Goal: Find specific fact

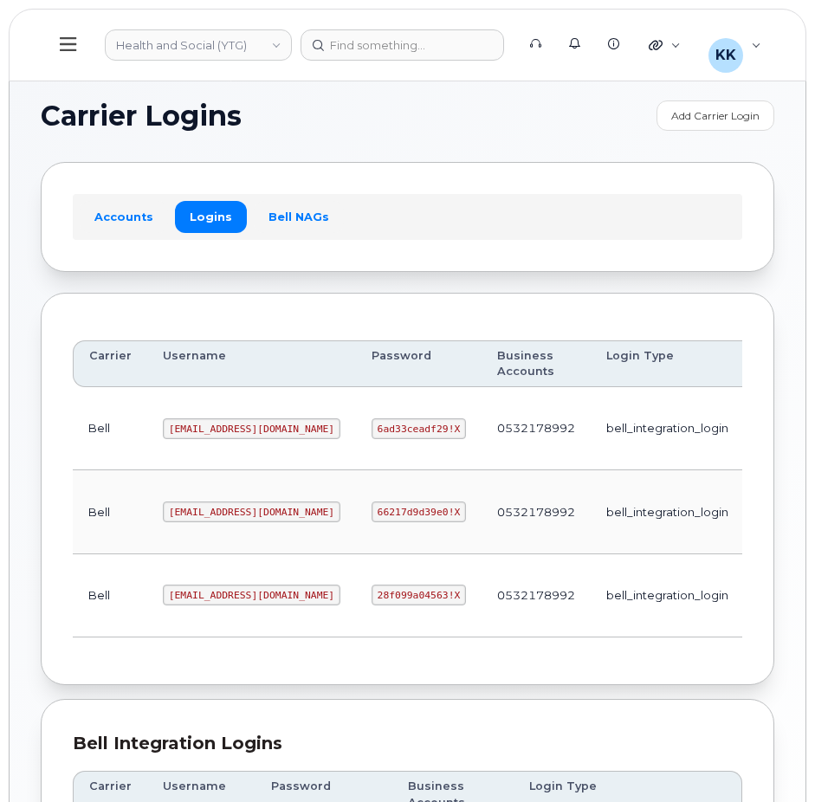
click at [226, 428] on code "[EMAIL_ADDRESS][DOMAIN_NAME]" at bounding box center [251, 428] width 177 height 21
click at [224, 428] on code "[EMAIL_ADDRESS][DOMAIN_NAME]" at bounding box center [251, 428] width 177 height 21
click at [371, 436] on code "6ad33ceadf29!X" at bounding box center [418, 428] width 94 height 21
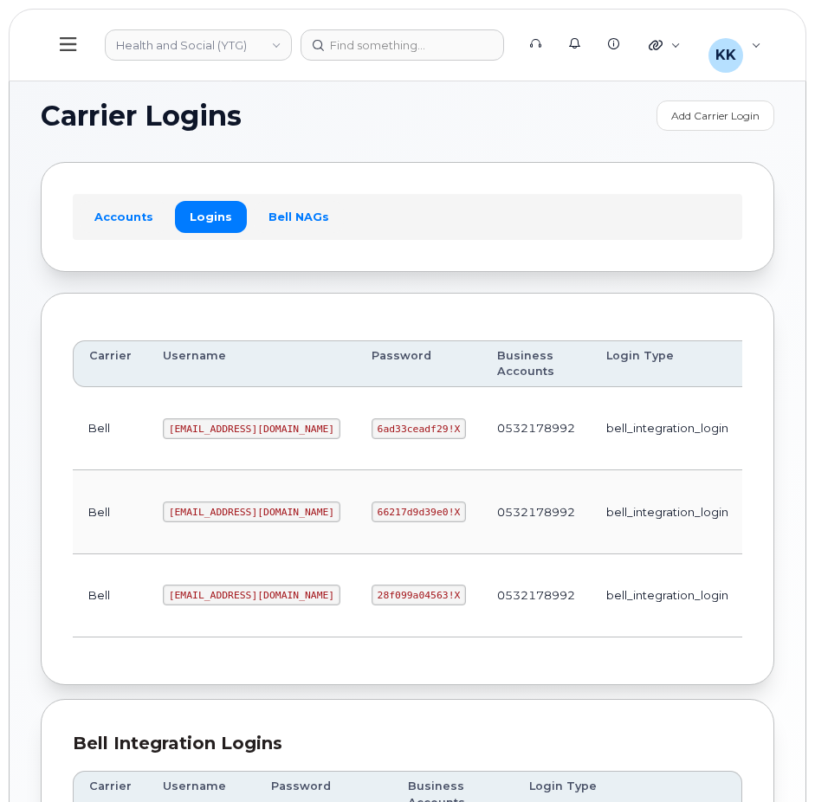
click at [371, 436] on code "6ad33ceadf29!X" at bounding box center [418, 428] width 94 height 21
click at [203, 428] on code "[EMAIL_ADDRESS][DOMAIN_NAME]" at bounding box center [251, 428] width 177 height 21
click at [204, 425] on code "[EMAIL_ADDRESS][DOMAIN_NAME]" at bounding box center [251, 428] width 177 height 21
click at [371, 429] on code "6ad33ceadf29!X" at bounding box center [418, 428] width 94 height 21
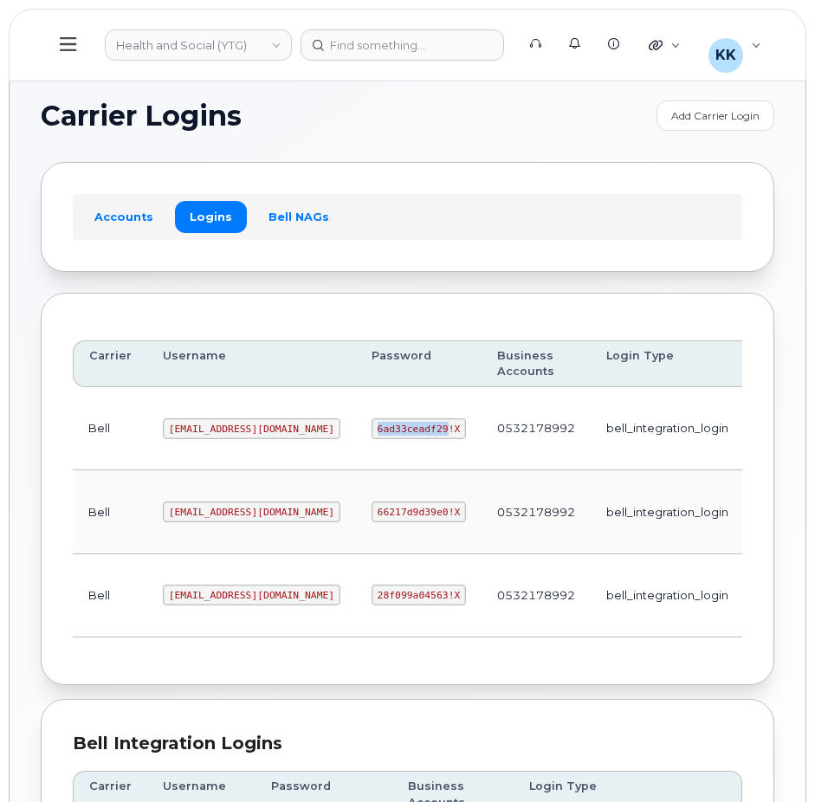
click at [371, 429] on code "6ad33ceadf29!X" at bounding box center [418, 428] width 94 height 21
click at [371, 428] on code "6ad33ceadf29!X" at bounding box center [418, 428] width 94 height 21
click at [213, 423] on code "[EMAIL_ADDRESS][DOMAIN_NAME]" at bounding box center [251, 428] width 177 height 21
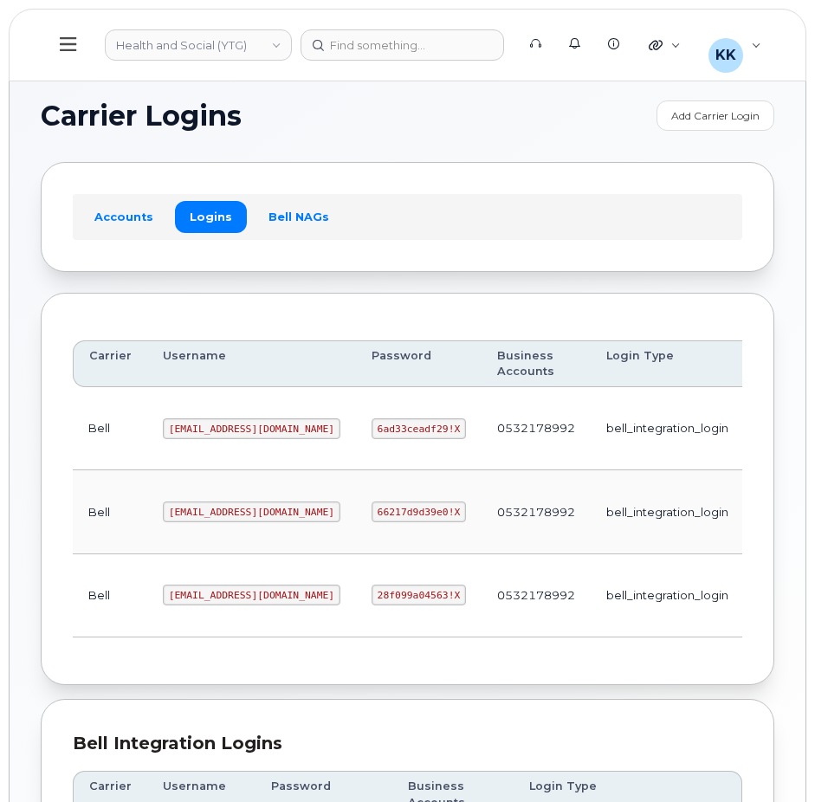
click at [371, 433] on code "6ad33ceadf29!X" at bounding box center [418, 428] width 94 height 21
click at [212, 519] on code "[EMAIL_ADDRESS][DOMAIN_NAME]" at bounding box center [251, 511] width 177 height 21
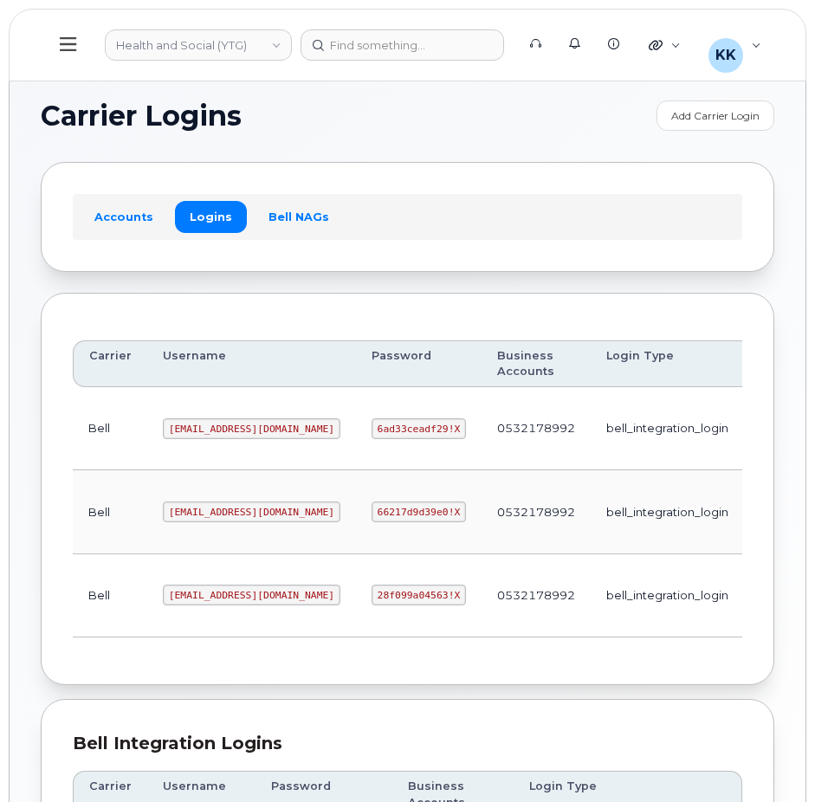
click at [212, 519] on code "[EMAIL_ADDRESS][DOMAIN_NAME]" at bounding box center [251, 511] width 177 height 21
click at [371, 513] on code "66217d9d39e0!X" at bounding box center [418, 511] width 94 height 21
click at [203, 590] on code "[EMAIL_ADDRESS][DOMAIN_NAME]" at bounding box center [251, 594] width 177 height 21
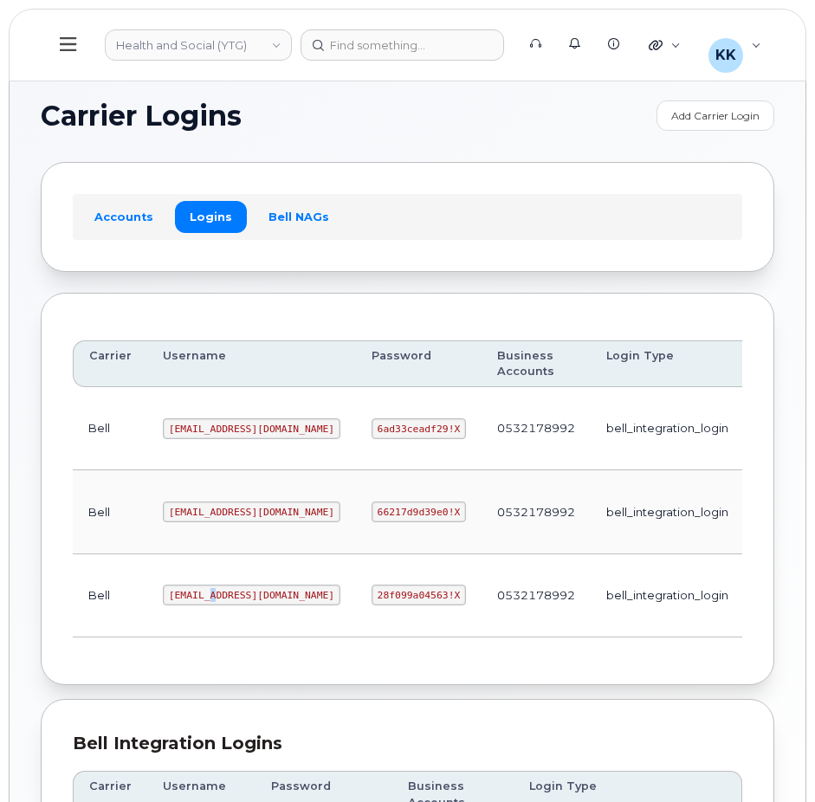
click at [203, 590] on code "[EMAIL_ADDRESS][DOMAIN_NAME]" at bounding box center [251, 594] width 177 height 21
click at [371, 590] on code "28f099a04563!X" at bounding box center [418, 594] width 94 height 21
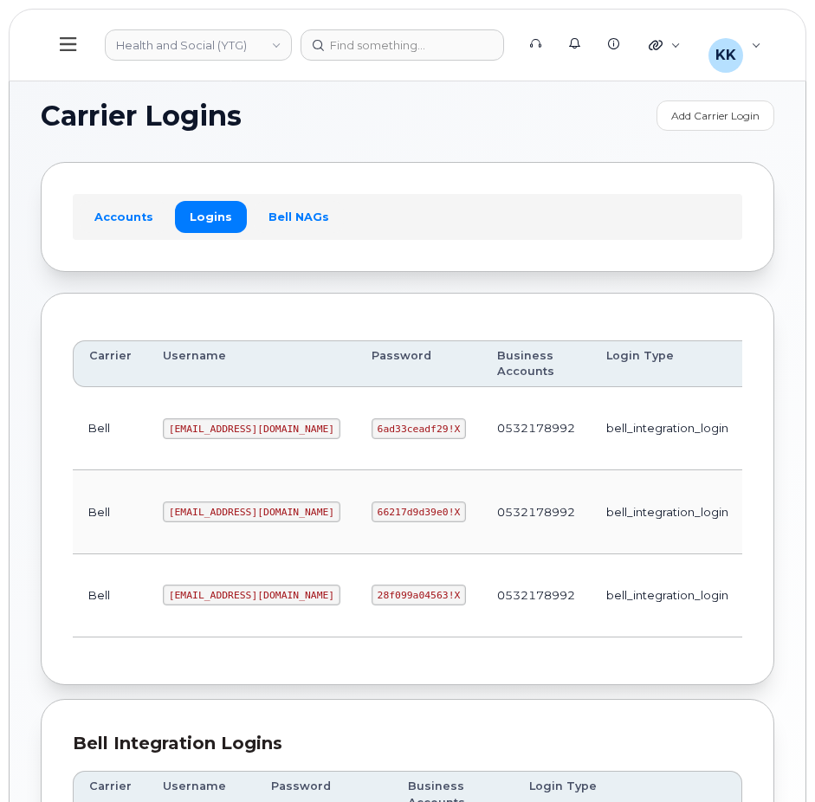
click at [216, 428] on code "[EMAIL_ADDRESS][DOMAIN_NAME]" at bounding box center [251, 428] width 177 height 21
click at [371, 425] on code "6ad33ceadf29!X" at bounding box center [418, 428] width 94 height 21
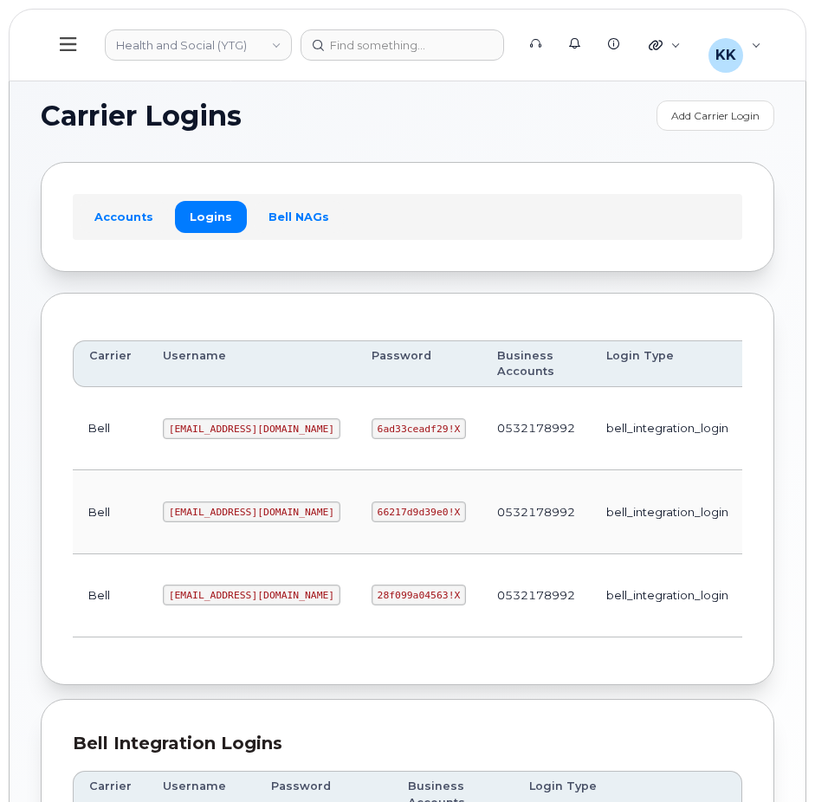
click at [371, 425] on code "6ad33ceadf29!X" at bounding box center [418, 428] width 94 height 21
click at [237, 423] on code "[EMAIL_ADDRESS][DOMAIN_NAME]" at bounding box center [251, 428] width 177 height 21
click at [371, 426] on code "6ad33ceadf29!X" at bounding box center [418, 428] width 94 height 21
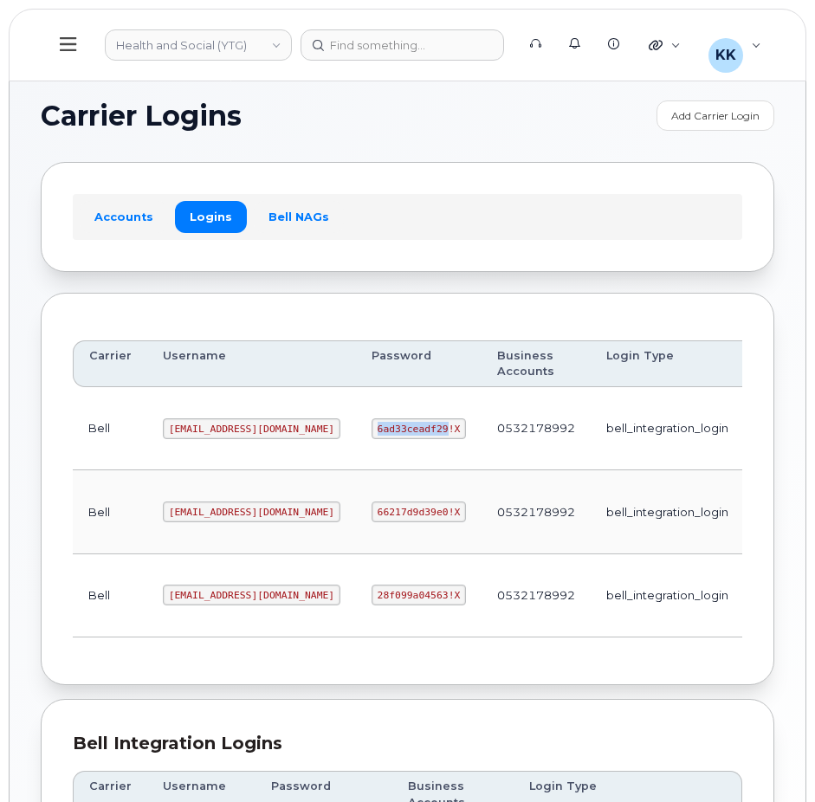
click at [371, 426] on code "6ad33ceadf29!X" at bounding box center [418, 428] width 94 height 21
click at [202, 429] on code "[EMAIL_ADDRESS][DOMAIN_NAME]" at bounding box center [251, 428] width 177 height 21
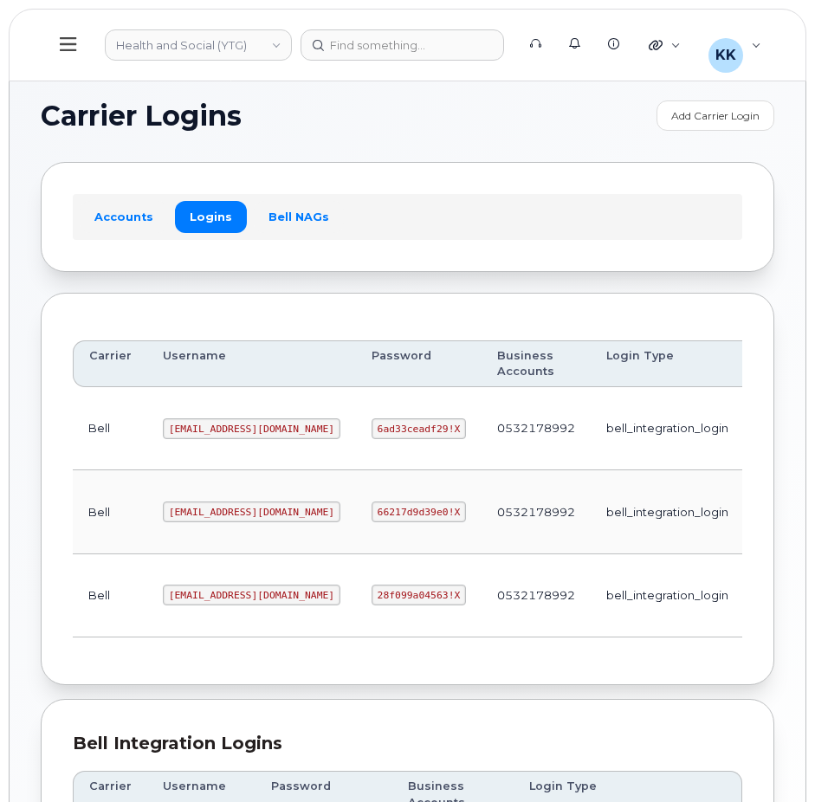
click at [371, 430] on code "6ad33ceadf29!X" at bounding box center [418, 428] width 94 height 21
click at [221, 506] on code "[EMAIL_ADDRESS][DOMAIN_NAME]" at bounding box center [251, 511] width 177 height 21
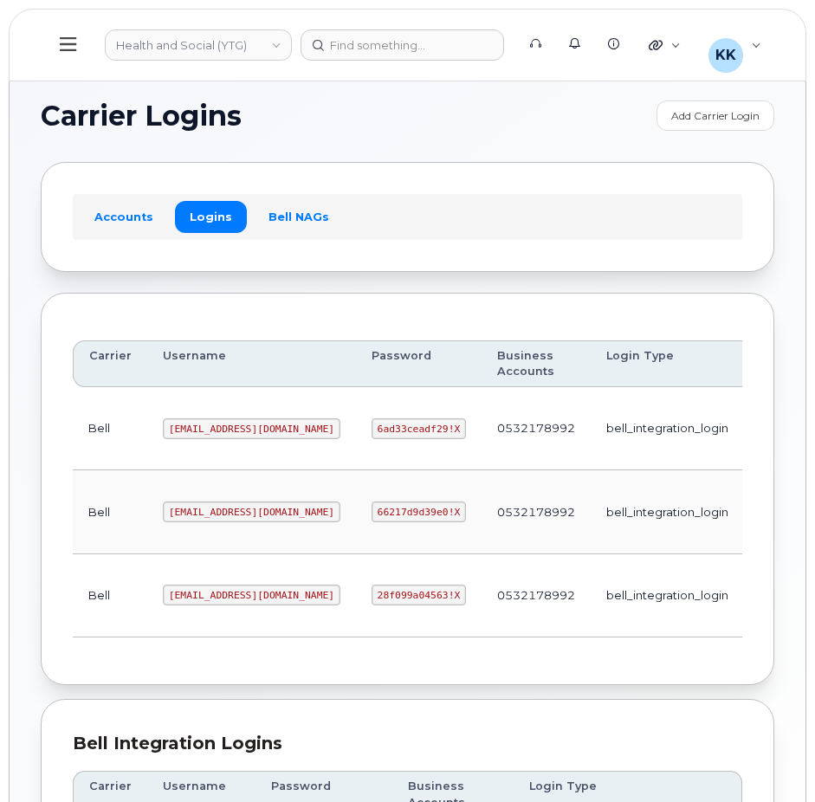
click at [221, 506] on code "[EMAIL_ADDRESS][DOMAIN_NAME]" at bounding box center [251, 511] width 177 height 21
click at [371, 506] on code "66217d9d39e0!X" at bounding box center [418, 511] width 94 height 21
